Goal: Information Seeking & Learning: Learn about a topic

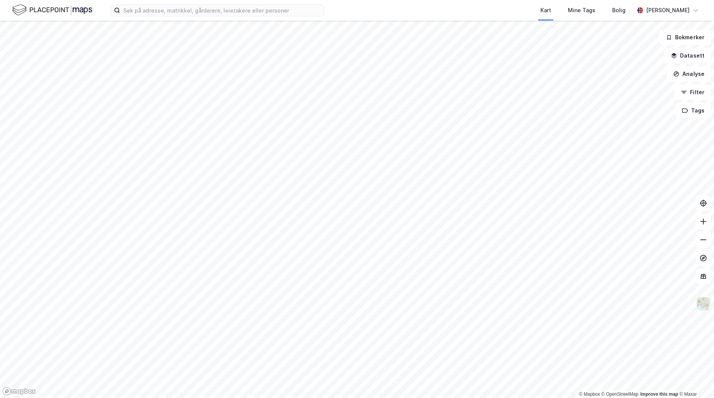
click at [702, 311] on button at bounding box center [703, 303] width 15 height 15
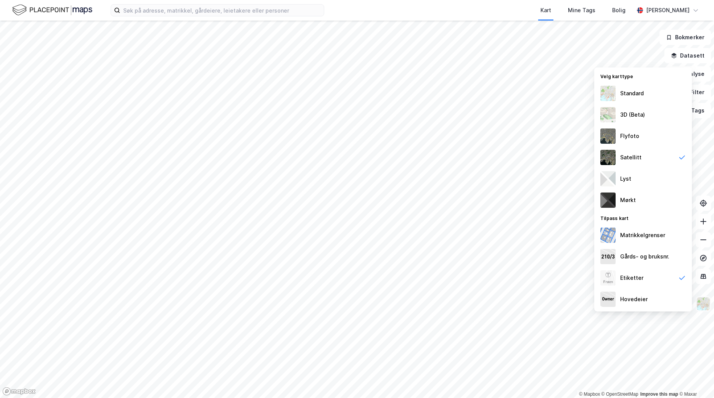
click at [701, 311] on img at bounding box center [703, 304] width 15 height 15
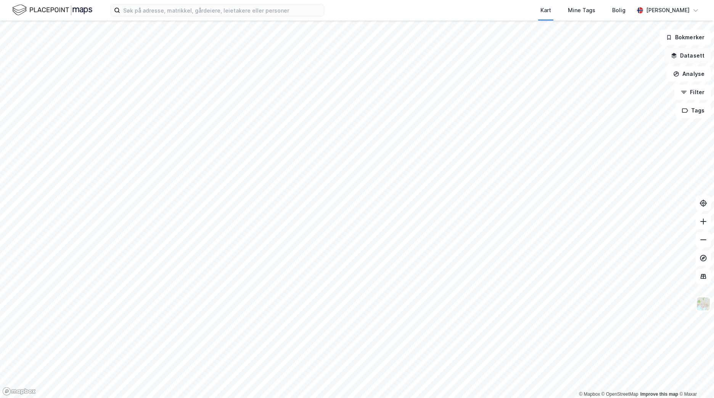
click at [674, 58] on icon "button" at bounding box center [674, 56] width 6 height 6
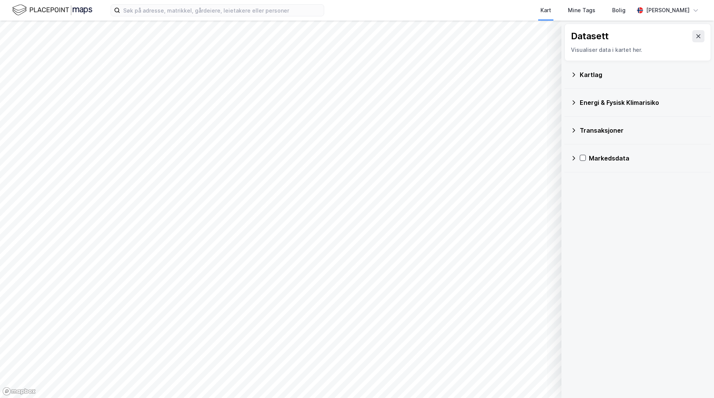
click at [575, 73] on icon at bounding box center [574, 75] width 6 height 6
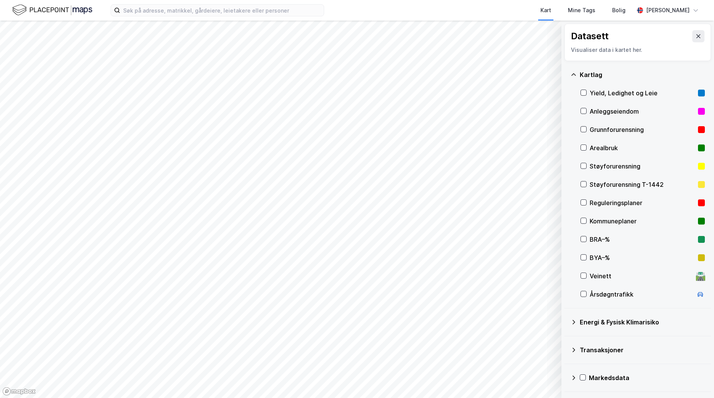
click at [575, 73] on icon at bounding box center [574, 75] width 6 height 6
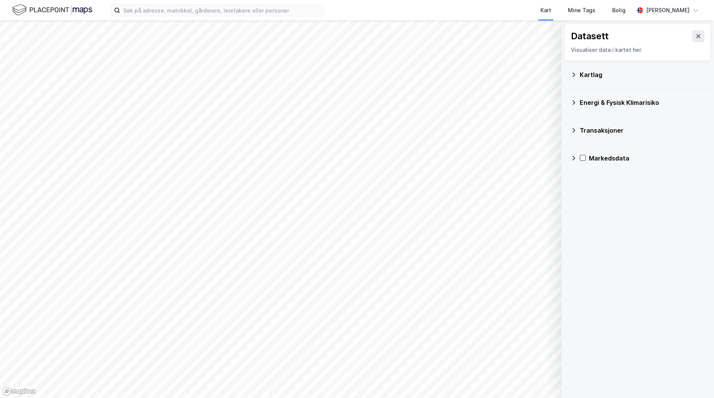
click at [572, 103] on icon at bounding box center [574, 103] width 6 height 6
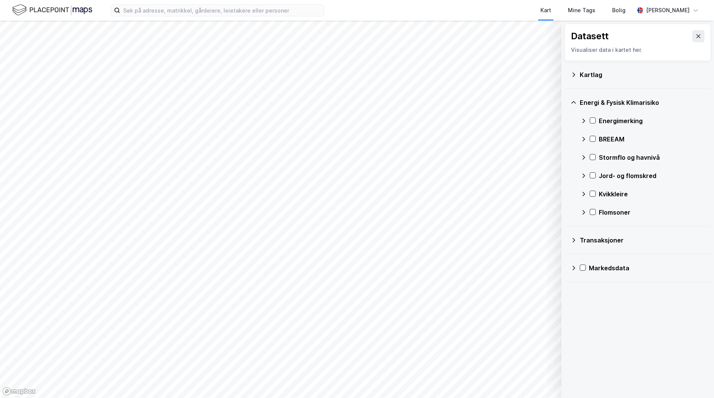
click at [572, 103] on icon at bounding box center [574, 103] width 6 height 6
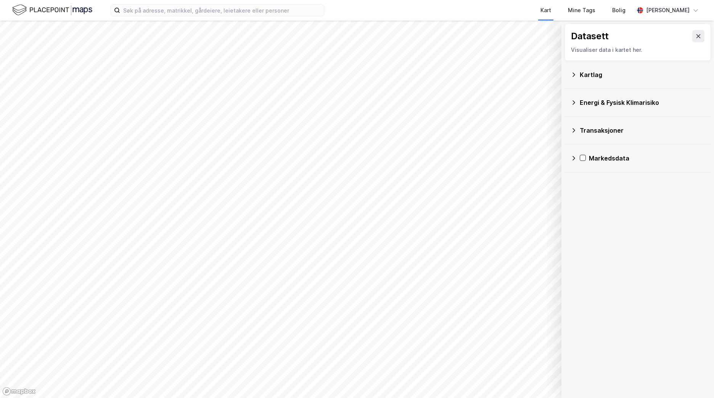
click at [573, 134] on div "Transaksjoner" at bounding box center [638, 130] width 134 height 18
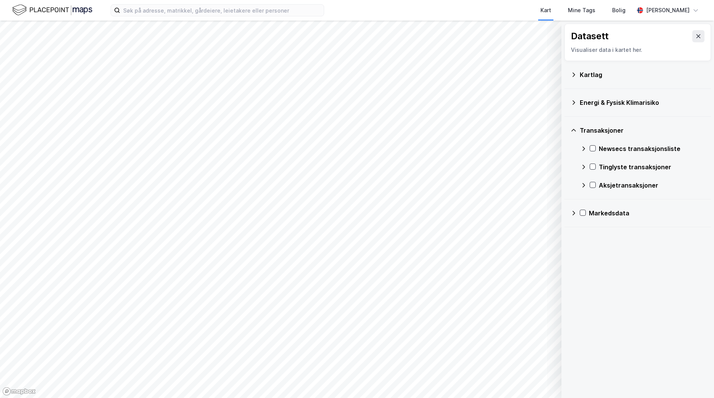
click at [572, 132] on icon at bounding box center [574, 130] width 6 height 6
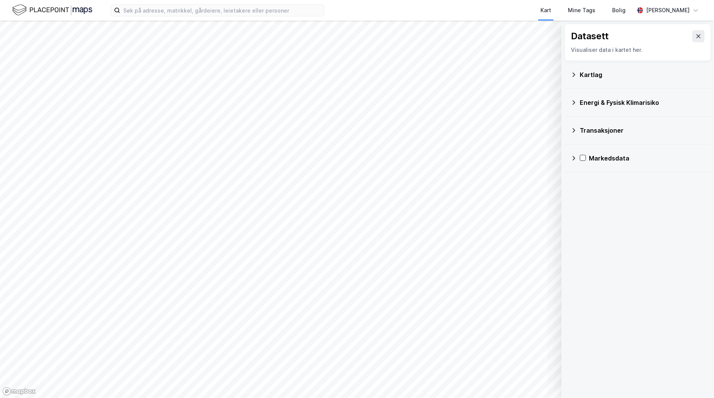
click at [575, 160] on icon at bounding box center [574, 158] width 6 height 6
click at [656, 72] on div "Kartlag" at bounding box center [642, 74] width 125 height 9
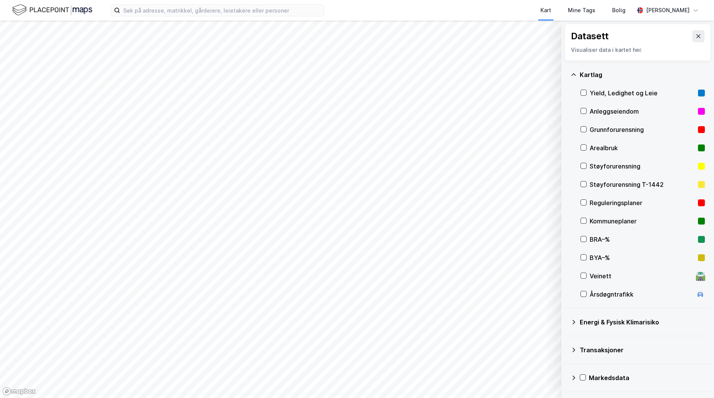
click at [631, 77] on div "Kartlag" at bounding box center [642, 74] width 125 height 9
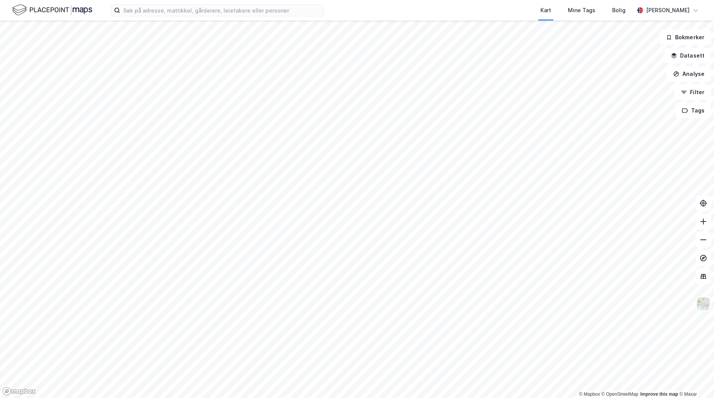
click at [201, 3] on div "Kart Mine Tags Bolig [PERSON_NAME]" at bounding box center [357, 10] width 714 height 21
click at [198, 10] on input at bounding box center [222, 10] width 204 height 11
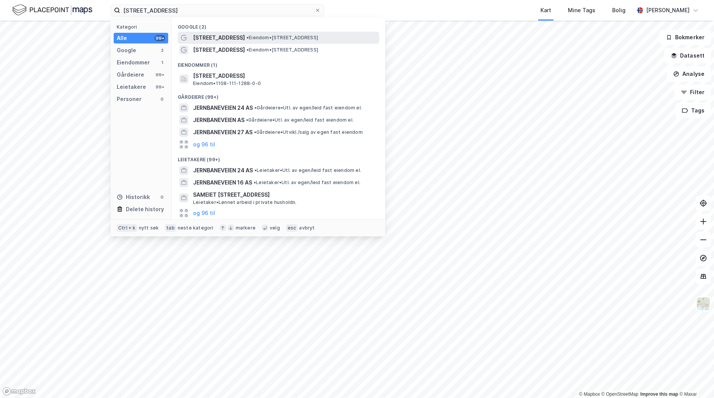
click at [288, 40] on span "• Eiendom • [STREET_ADDRESS]" at bounding box center [283, 38] width 72 height 6
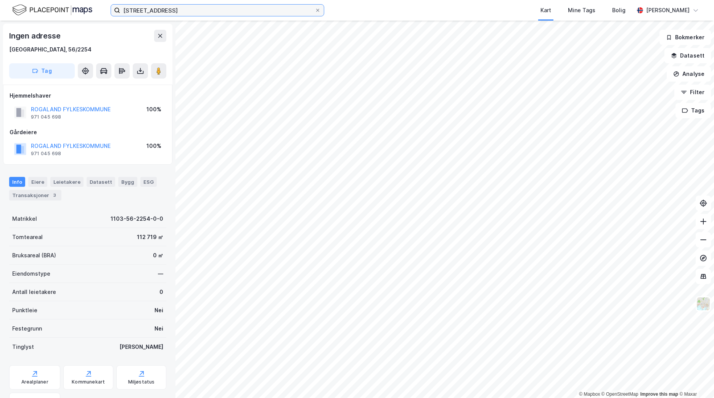
click at [160, 15] on input "[STREET_ADDRESS]" at bounding box center [217, 10] width 195 height 11
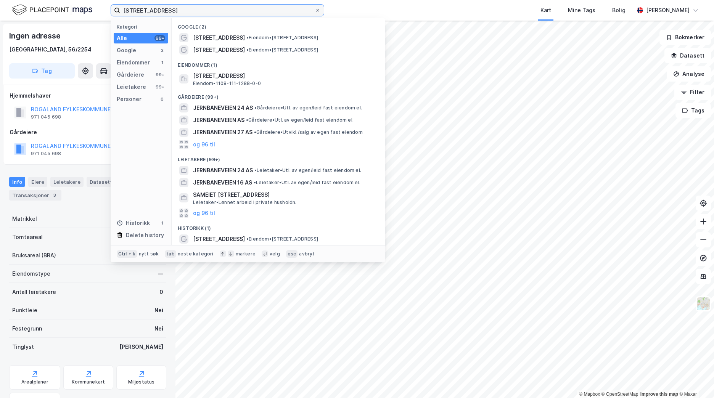
click at [160, 15] on input "[STREET_ADDRESS]" at bounding box center [217, 10] width 195 height 11
click at [160, 14] on input "[STREET_ADDRESS]" at bounding box center [217, 10] width 195 height 11
click at [159, 14] on input "[STREET_ADDRESS]" at bounding box center [217, 10] width 195 height 11
click at [159, 15] on input "[STREET_ADDRESS]" at bounding box center [217, 10] width 195 height 11
click at [159, 13] on input "[STREET_ADDRESS]" at bounding box center [217, 10] width 195 height 11
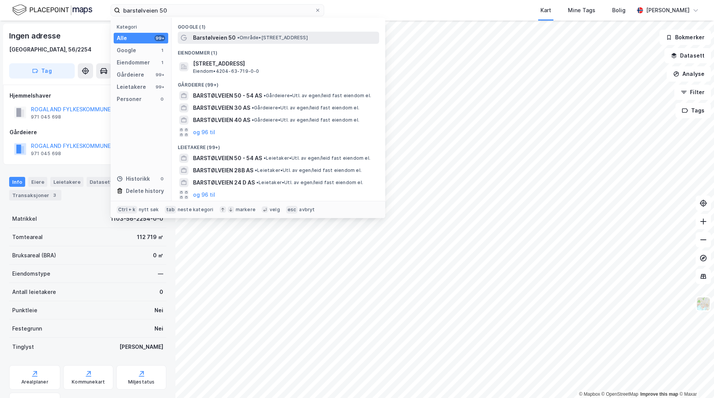
click at [226, 39] on span "Barstølveien 50" at bounding box center [214, 37] width 43 height 9
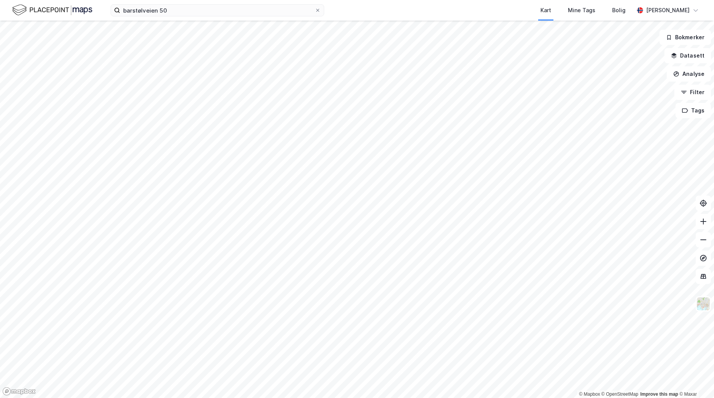
click at [235, 398] on html "barstølveien 50 Kart Mine Tags Bolig [PERSON_NAME] © Mapbox © OpenStreetMap Imp…" at bounding box center [357, 199] width 714 height 398
click at [268, 0] on html "barstølveien 50 Kart Mine Tags Bolig [PERSON_NAME] © Mapbox © OpenStreetMap Imp…" at bounding box center [357, 199] width 714 height 398
click at [602, 398] on html "barstølveien 50 Kart Mine Tags Bolig [PERSON_NAME] © Mapbox © OpenStreetMap Imp…" at bounding box center [357, 199] width 714 height 398
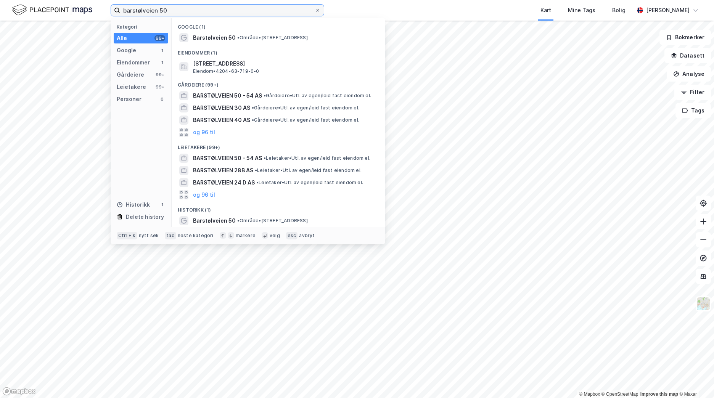
drag, startPoint x: 192, startPoint y: 15, endPoint x: 107, endPoint y: 17, distance: 85.1
click at [107, 17] on div "barstølveien 50 Kategori Alle 99+ Google 1 Eiendommer 1 Gårdeiere 99+ Leietaker…" at bounding box center [357, 10] width 714 height 21
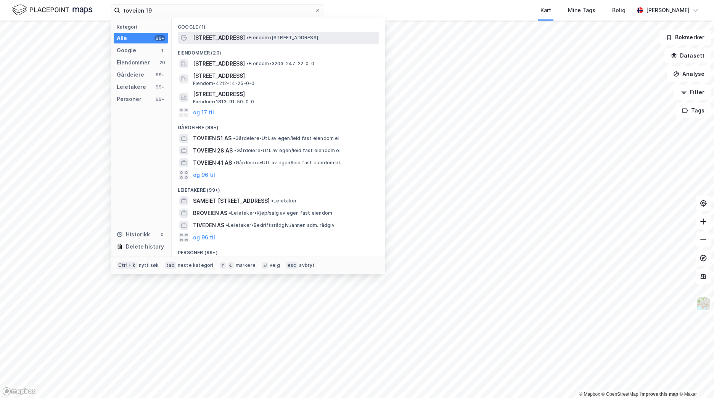
click at [247, 39] on span "•" at bounding box center [248, 38] width 2 height 6
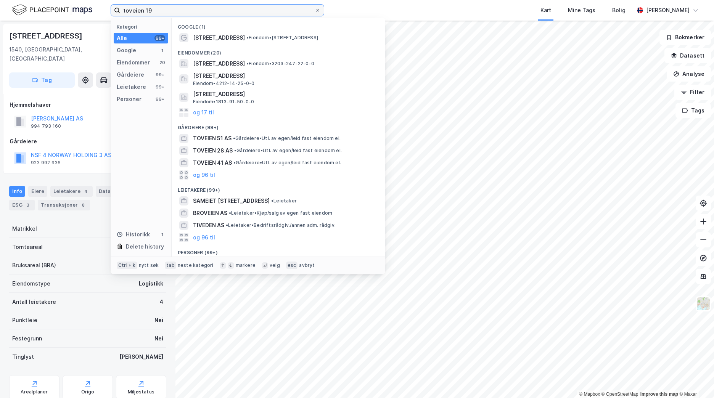
drag, startPoint x: 155, startPoint y: 11, endPoint x: 117, endPoint y: 12, distance: 38.6
click at [117, 12] on label "toveien 19" at bounding box center [218, 10] width 214 height 12
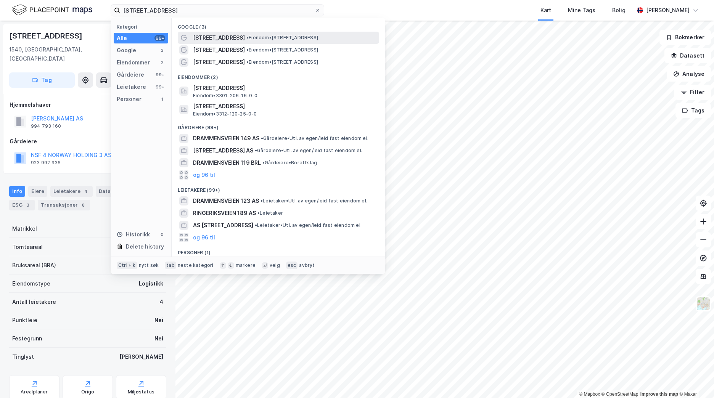
click at [313, 43] on div "[STREET_ADDRESS] • Eiendom • [STREET_ADDRESS]" at bounding box center [278, 38] width 201 height 12
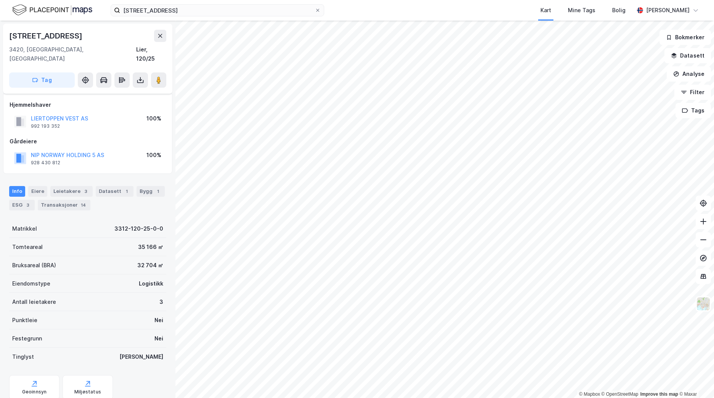
scroll to position [57, 0]
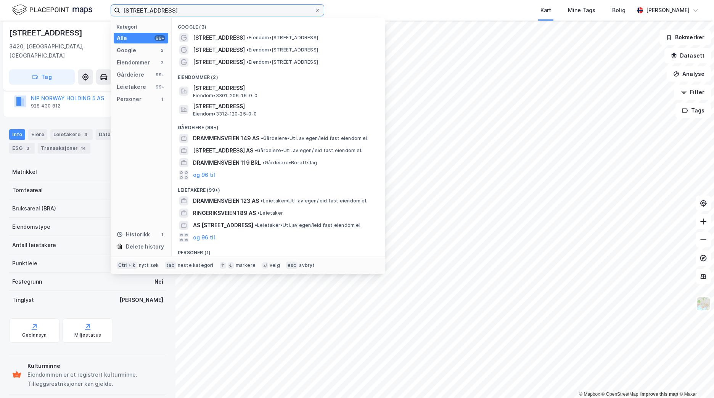
drag, startPoint x: 177, startPoint y: 11, endPoint x: 121, endPoint y: 12, distance: 56.1
click at [121, 12] on input "[STREET_ADDRESS]" at bounding box center [217, 10] width 195 height 11
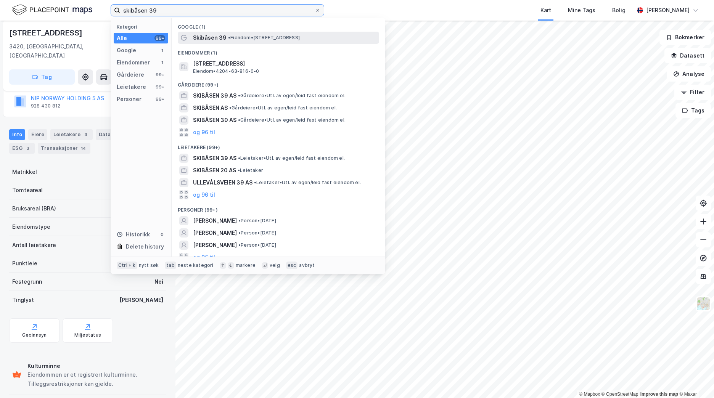
type input "skibåsen 39"
click at [234, 36] on span "• Eiendom • [STREET_ADDRESS]" at bounding box center [264, 38] width 72 height 6
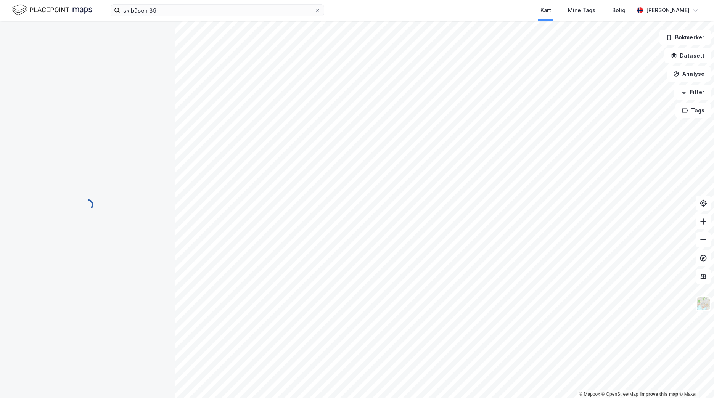
scroll to position [17, 0]
